Goal: Information Seeking & Learning: Learn about a topic

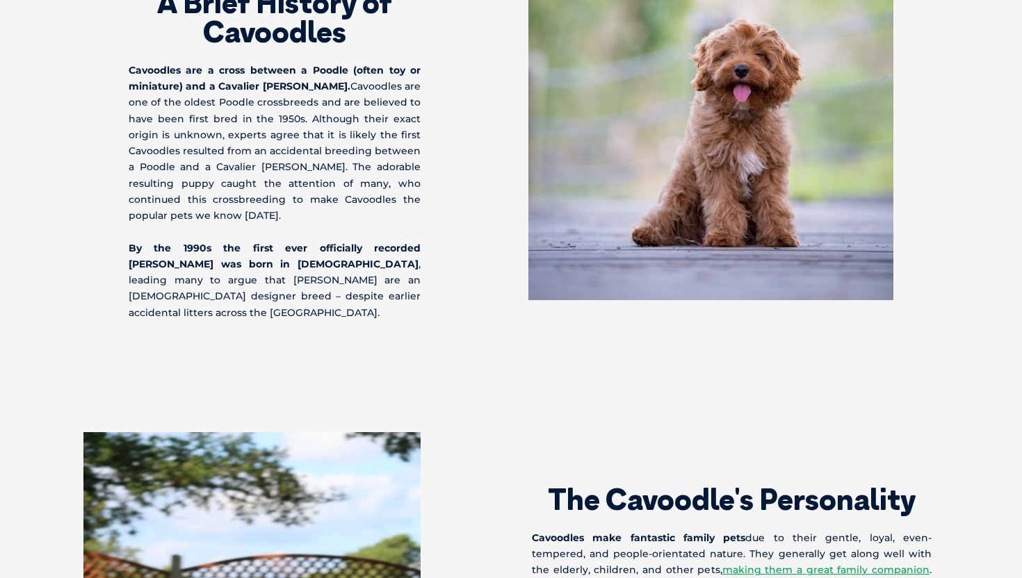
scroll to position [923, 0]
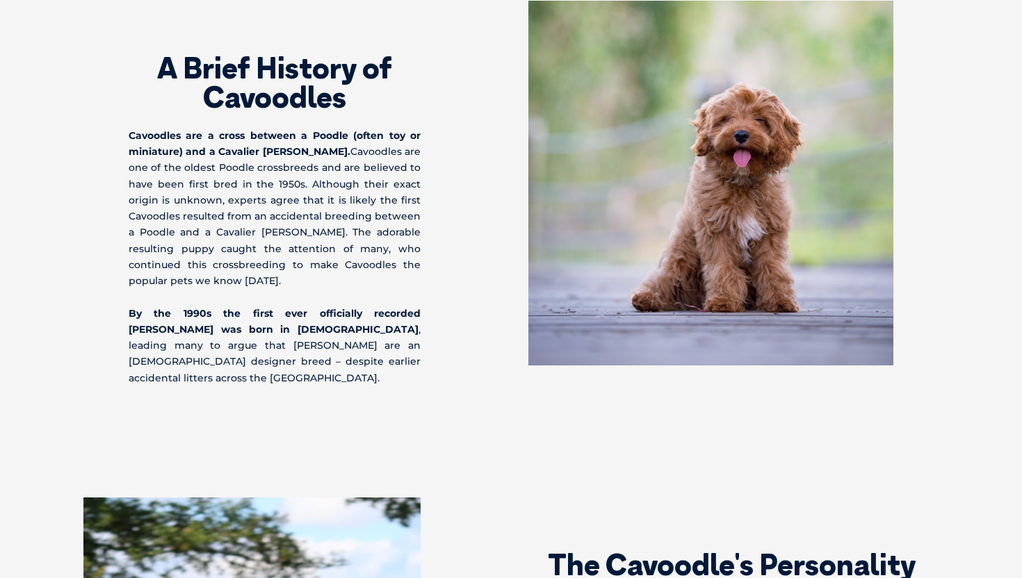
click at [275, 155] on strong "Cavoodles are a cross between a Poodle (often toy or miniature) and a Cavalier …" at bounding box center [275, 143] width 292 height 29
click at [274, 155] on strong "Cavoodles are a cross between a Poodle (often toy or miniature) and a Cavalier …" at bounding box center [275, 143] width 292 height 29
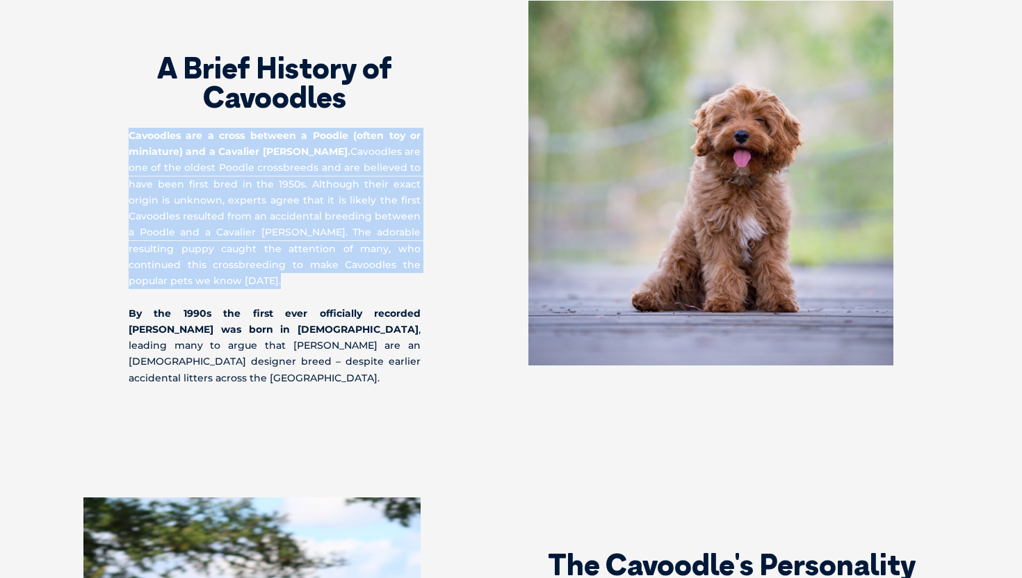
click at [274, 155] on strong "Cavoodles are a cross between a Poodle (often toy or miniature) and a Cavalier …" at bounding box center [275, 143] width 292 height 29
click at [772, 93] on img at bounding box center [710, 183] width 365 height 365
click at [747, 66] on img at bounding box center [710, 183] width 365 height 365
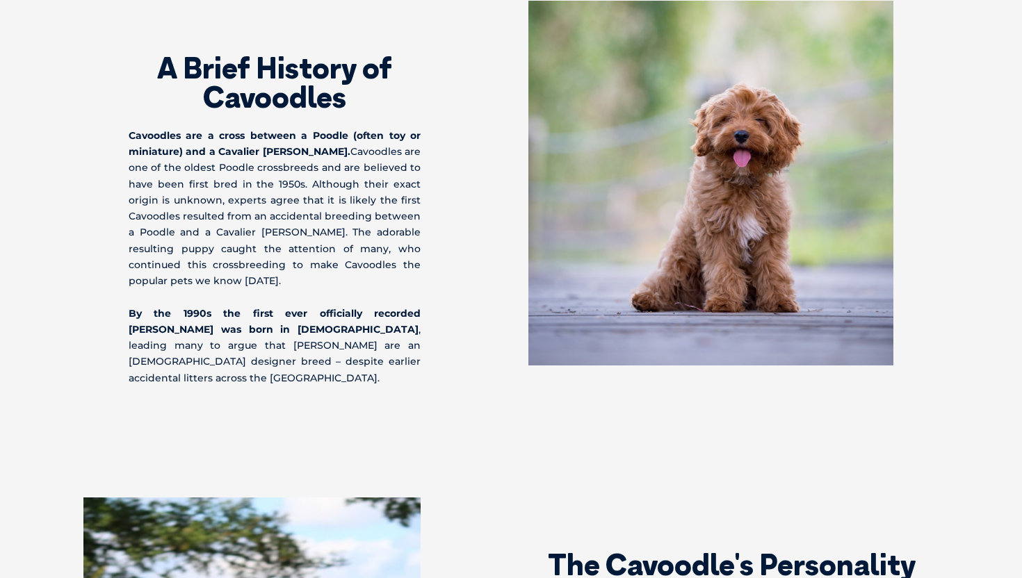
click at [175, 316] on strong "By the 1990s the first ever officially recorded [PERSON_NAME] was born in [DEMO…" at bounding box center [275, 321] width 292 height 29
click at [188, 309] on strong "By the 1990s the first ever officially recorded [PERSON_NAME] was born in [DEMO…" at bounding box center [275, 321] width 292 height 29
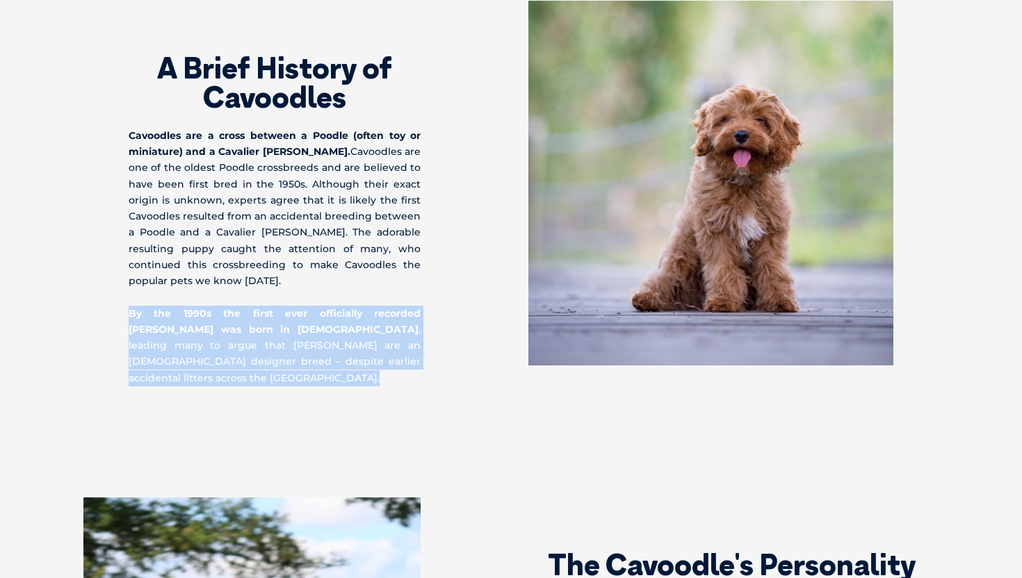
click at [188, 309] on strong "By the 1990s the first ever officially recorded [PERSON_NAME] was born in [DEMO…" at bounding box center [275, 321] width 292 height 29
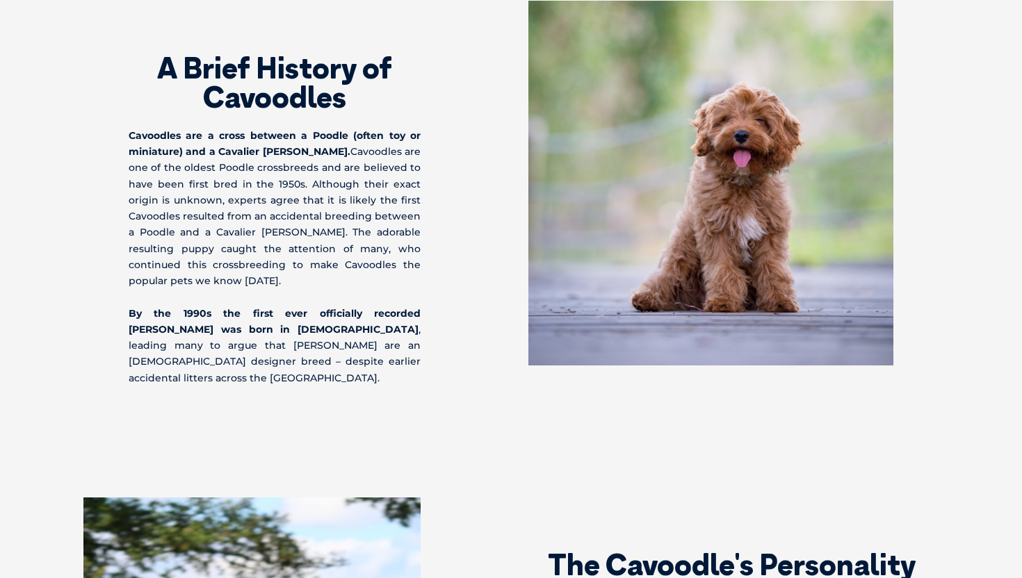
click at [185, 313] on strong "By the 1990s the first ever officially recorded [PERSON_NAME] was born in [DEMO…" at bounding box center [275, 321] width 292 height 29
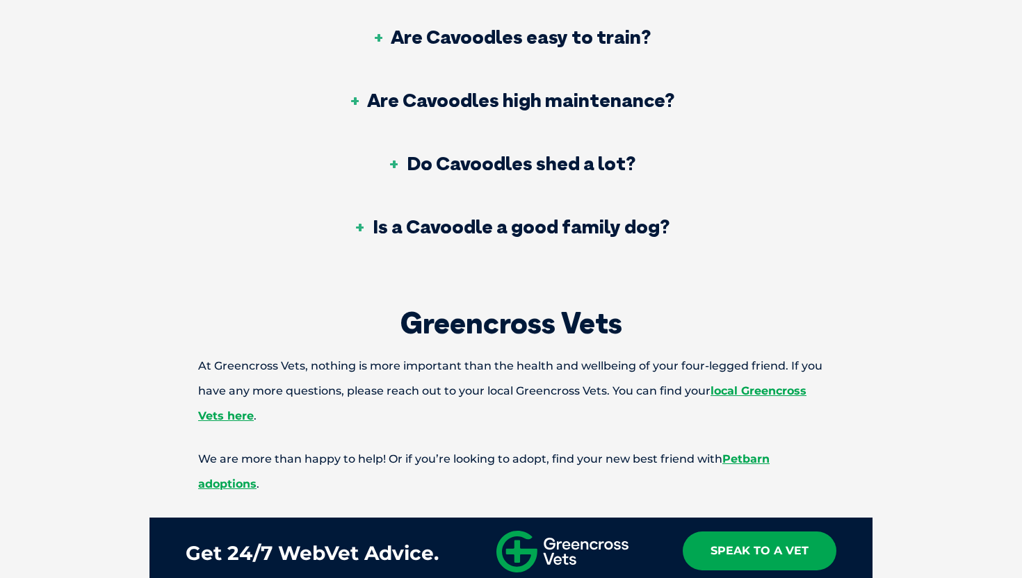
scroll to position [5605, 0]
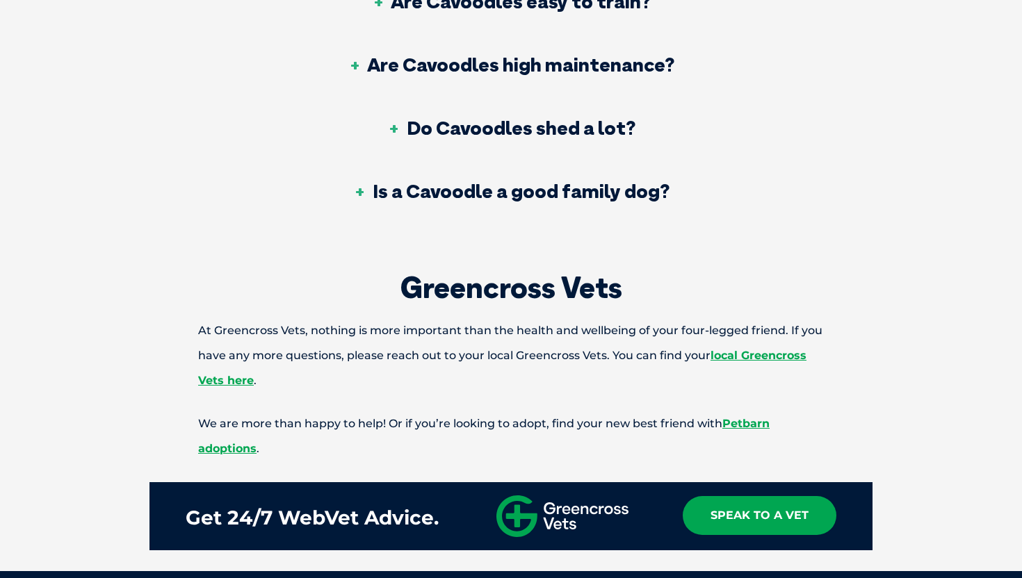
click at [441, 181] on h3 "Is a Cavoodle a good family dog?" at bounding box center [511, 190] width 316 height 19
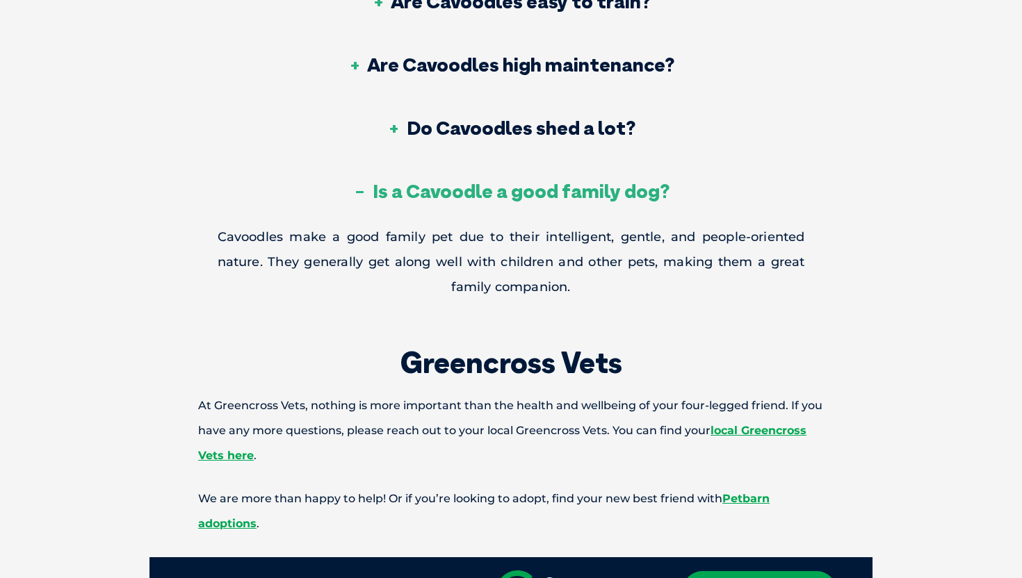
click at [446, 118] on h3 "Do Cavoodles shed a lot?" at bounding box center [511, 127] width 248 height 19
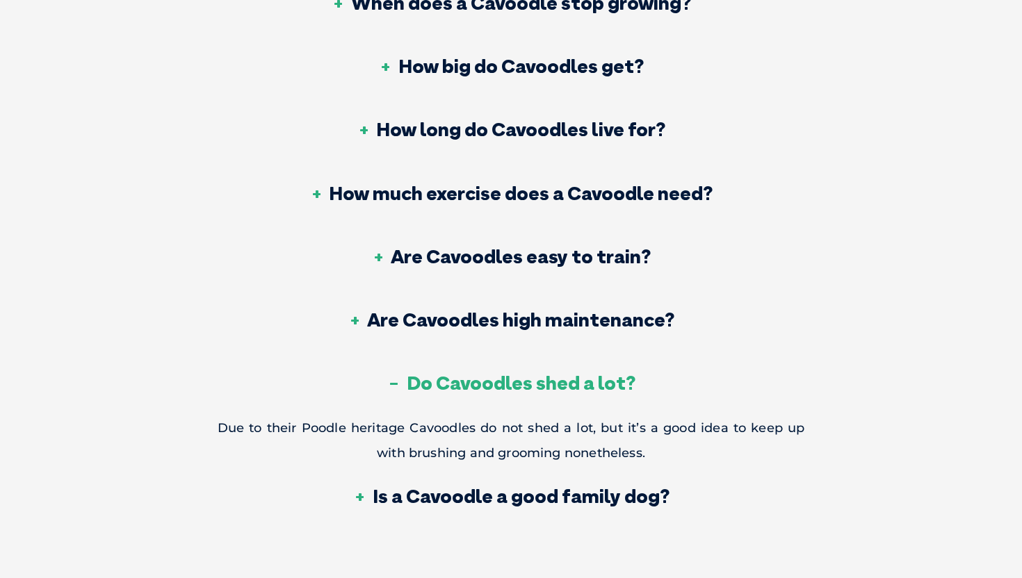
scroll to position [5343, 0]
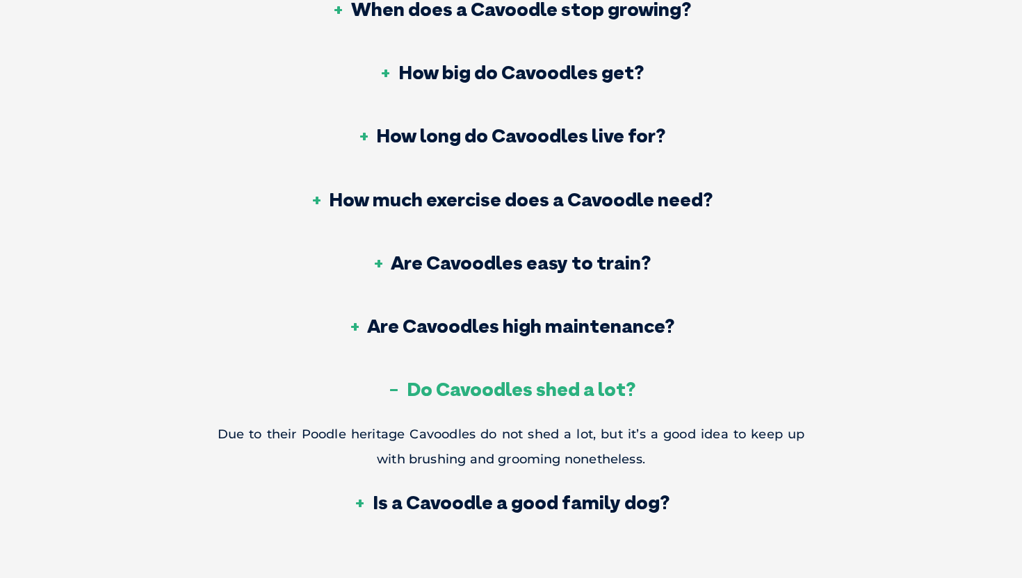
click at [415, 316] on h3 "Are Cavoodles high maintenance?" at bounding box center [511, 325] width 327 height 19
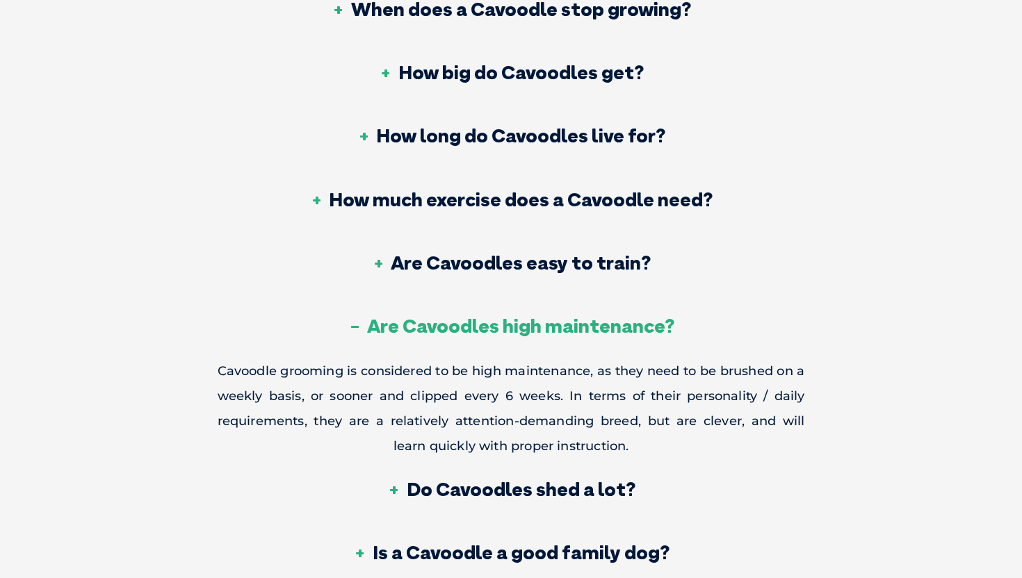
click at [480, 253] on h3 "Are Cavoodles easy to train?" at bounding box center [511, 262] width 280 height 19
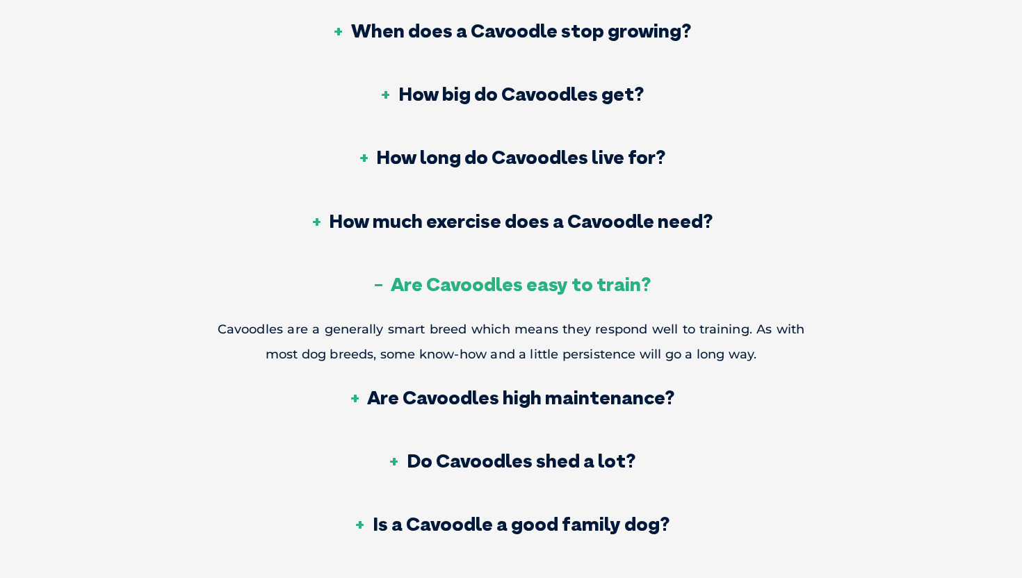
scroll to position [5292, 0]
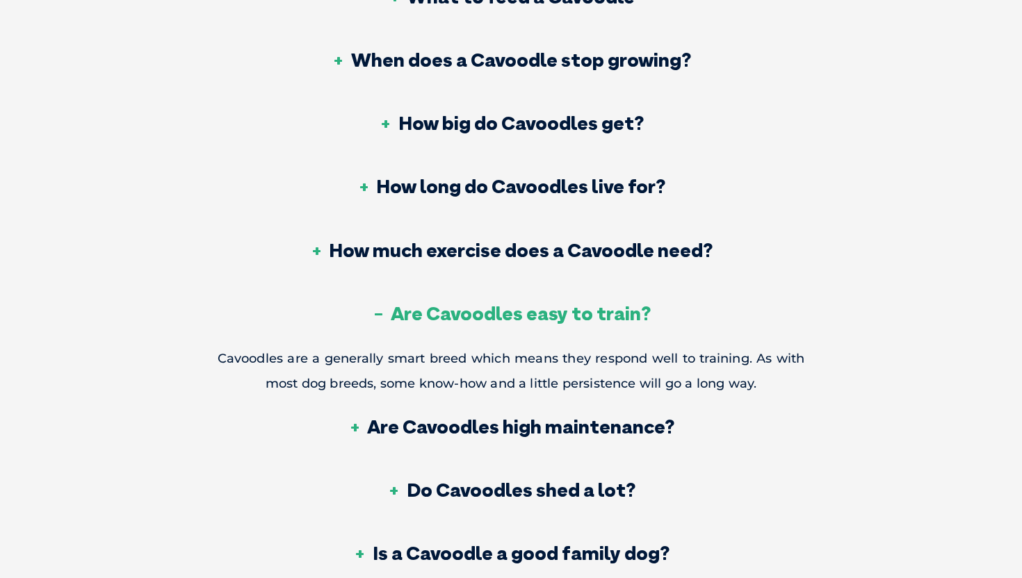
click at [609, 241] on h3 "How much exercise does a Cavoodle need?" at bounding box center [510, 250] width 403 height 19
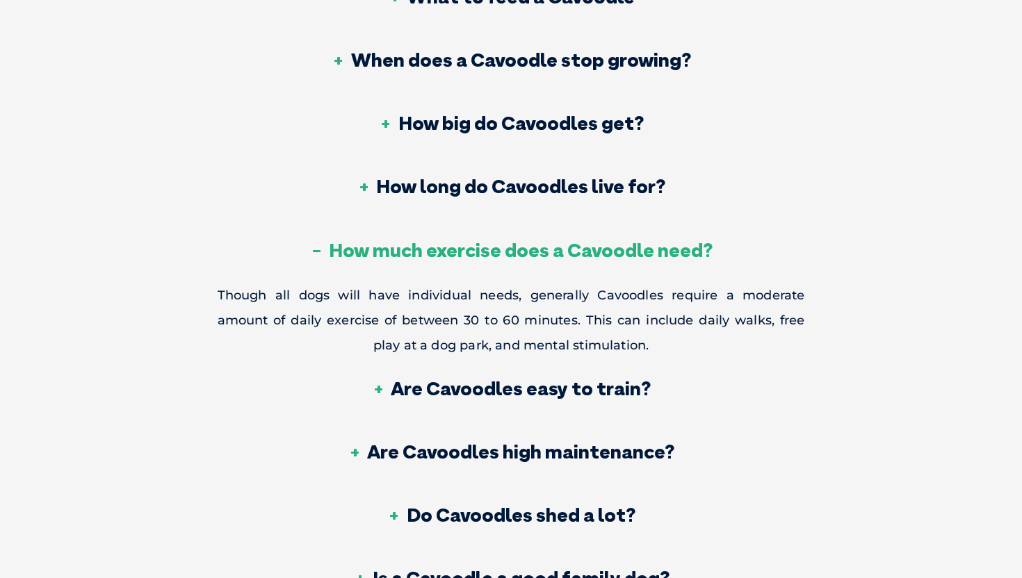
click at [621, 177] on h3 "How long do Cavoodles live for?" at bounding box center [511, 186] width 309 height 19
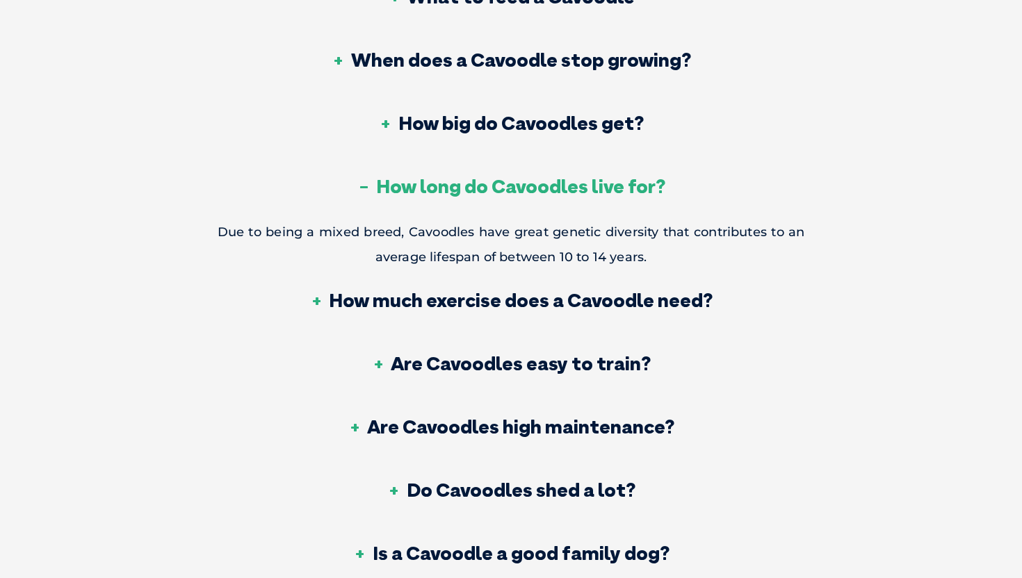
click at [572, 113] on h3 "How big do Cavoodles get?" at bounding box center [511, 122] width 265 height 19
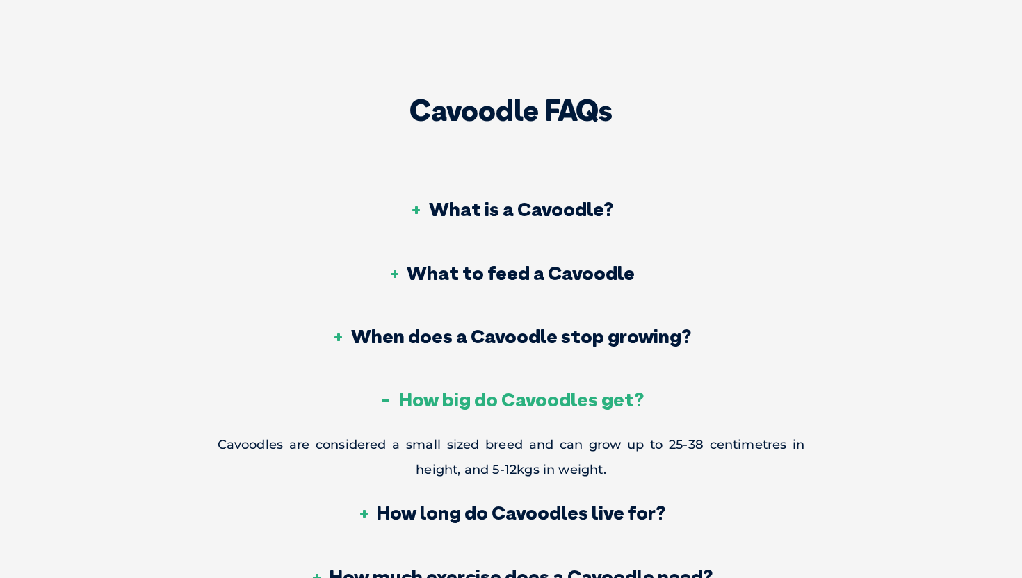
scroll to position [5014, 0]
